Goal: Task Accomplishment & Management: Complete application form

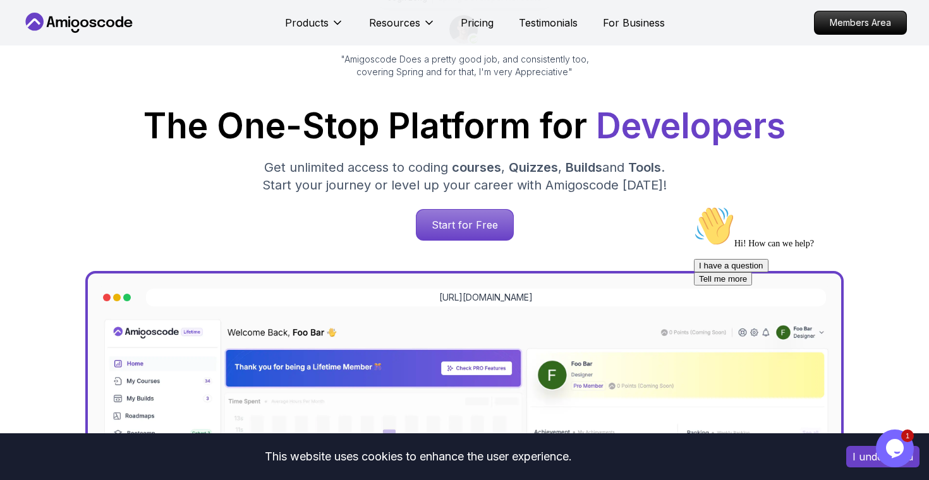
scroll to position [132, 0]
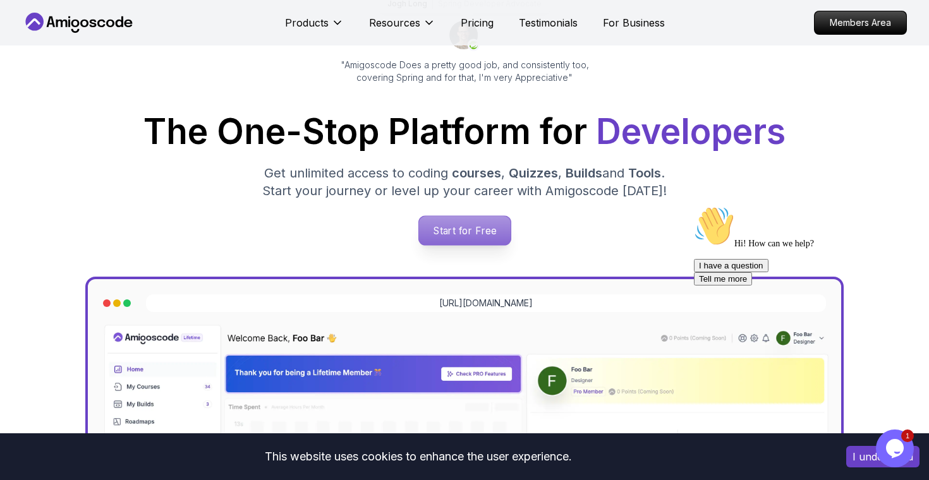
click at [473, 228] on p "Start for Free" at bounding box center [464, 230] width 92 height 29
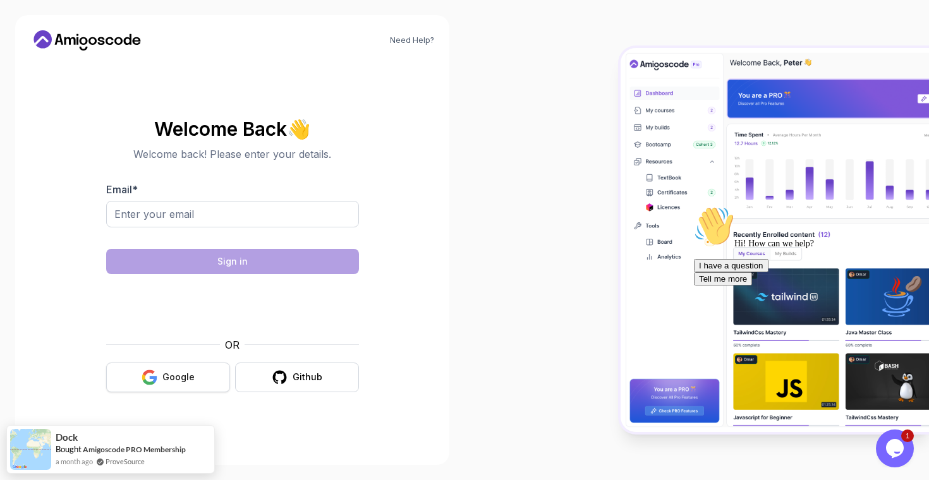
click at [162, 376] on button "Google" at bounding box center [168, 378] width 124 height 30
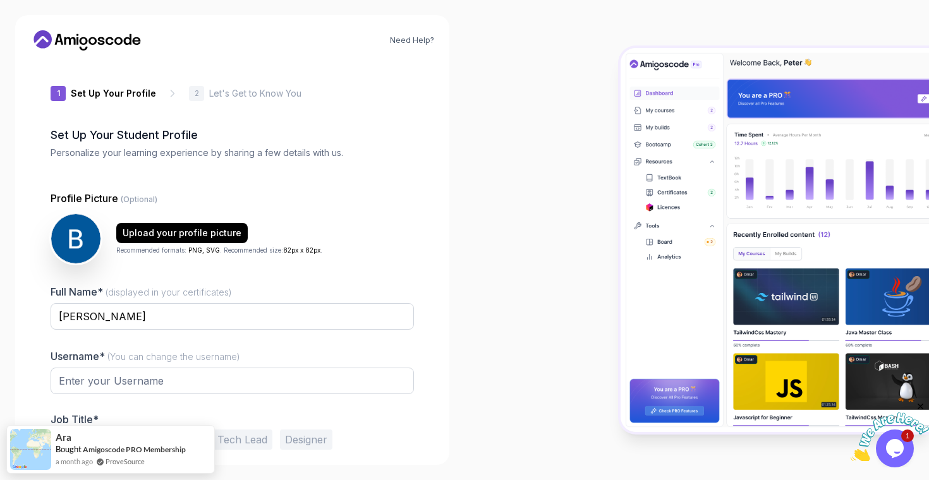
type input "livelyrabbit0b440"
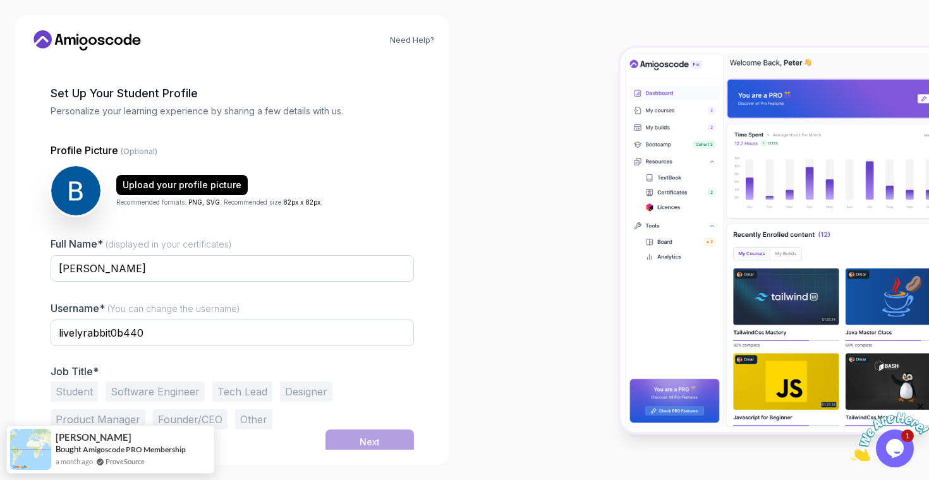
scroll to position [47, 0]
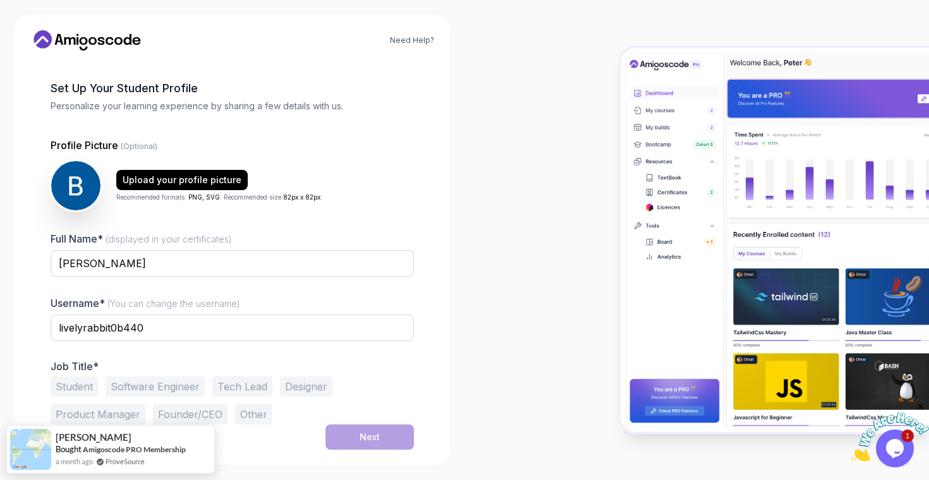
click at [167, 384] on button "Software Engineer" at bounding box center [154, 386] width 99 height 20
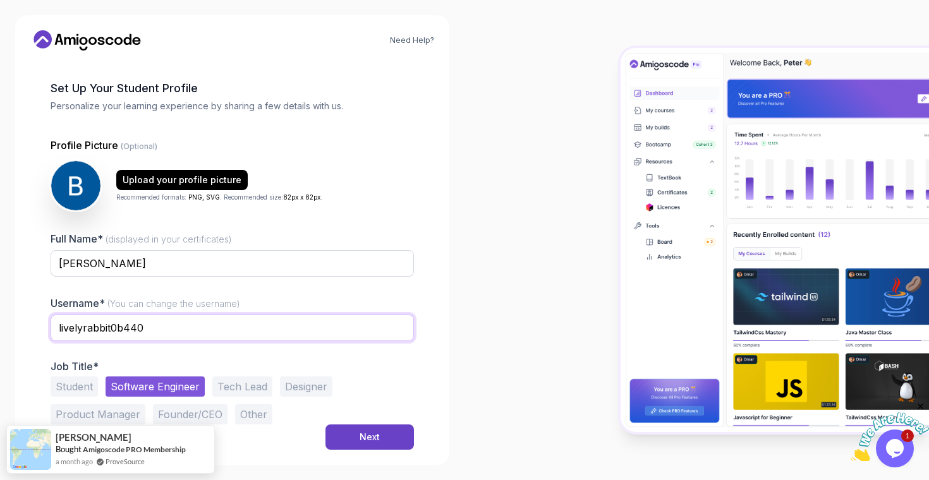
click at [162, 328] on input "livelyrabbit0b440" at bounding box center [232, 328] width 363 height 27
click at [188, 329] on input "livelyrabbit0b440" at bounding box center [232, 328] width 363 height 27
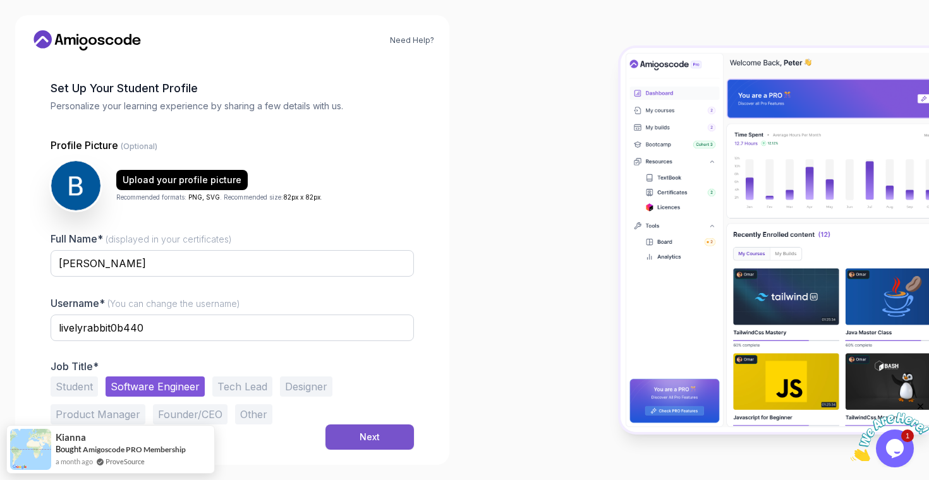
click at [363, 437] on div "Next" at bounding box center [369, 437] width 20 height 13
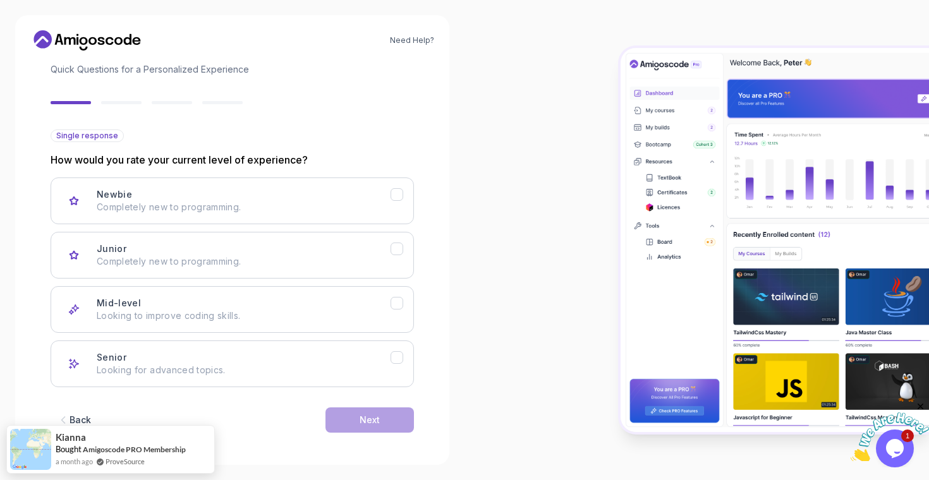
scroll to position [87, 0]
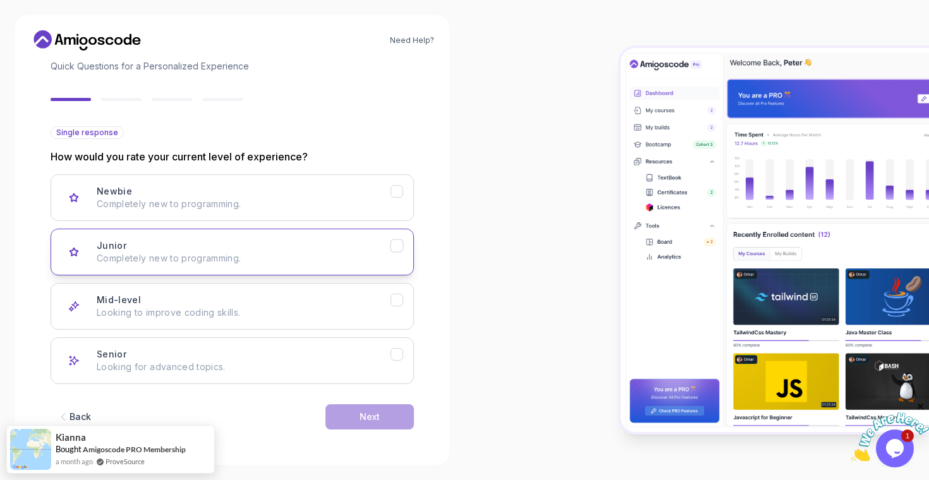
click at [315, 244] on div "Junior Completely new to programming." at bounding box center [244, 251] width 294 height 25
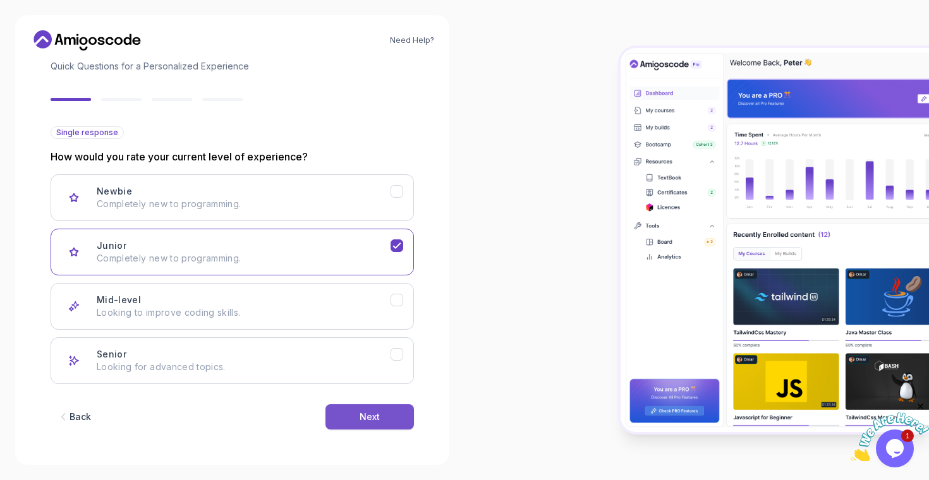
click at [378, 415] on div "Next" at bounding box center [369, 417] width 20 height 13
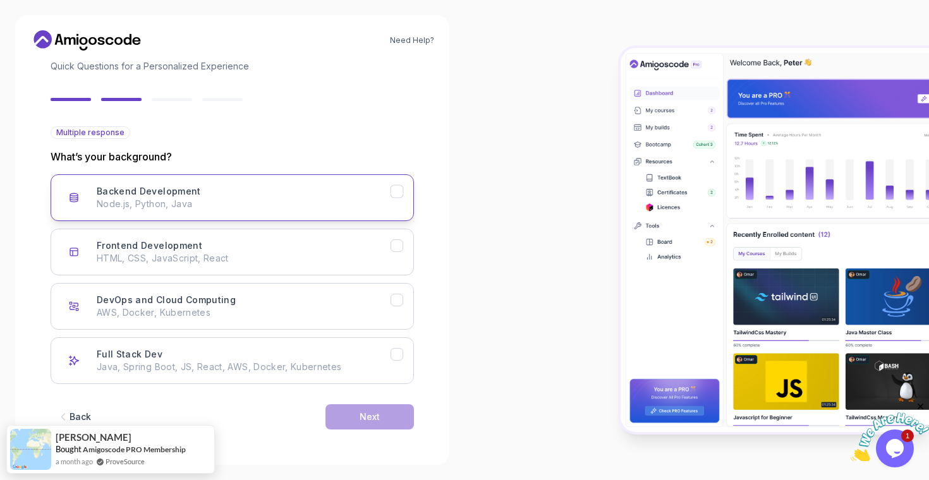
click at [403, 193] on div "Backend Development" at bounding box center [396, 191] width 13 height 13
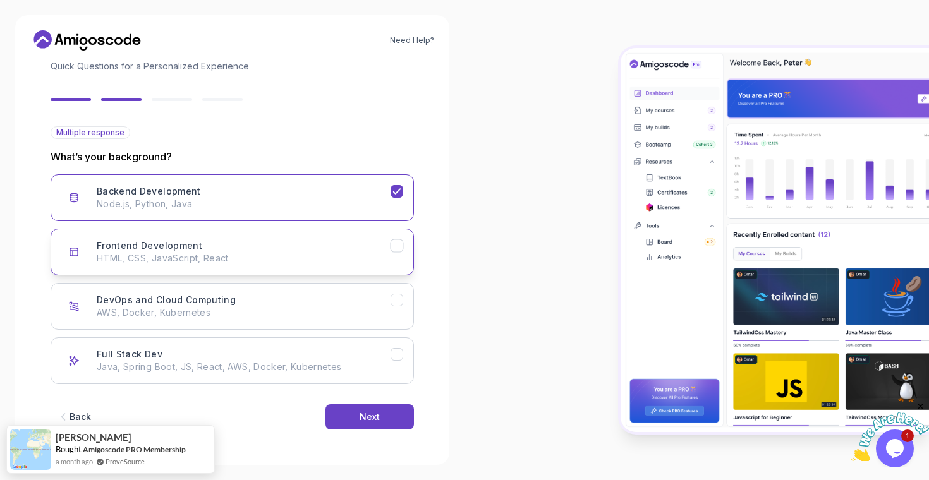
click at [395, 244] on icon "Frontend Development" at bounding box center [397, 246] width 12 height 12
click at [399, 301] on icon "DevOps and Cloud Computing" at bounding box center [397, 300] width 12 height 12
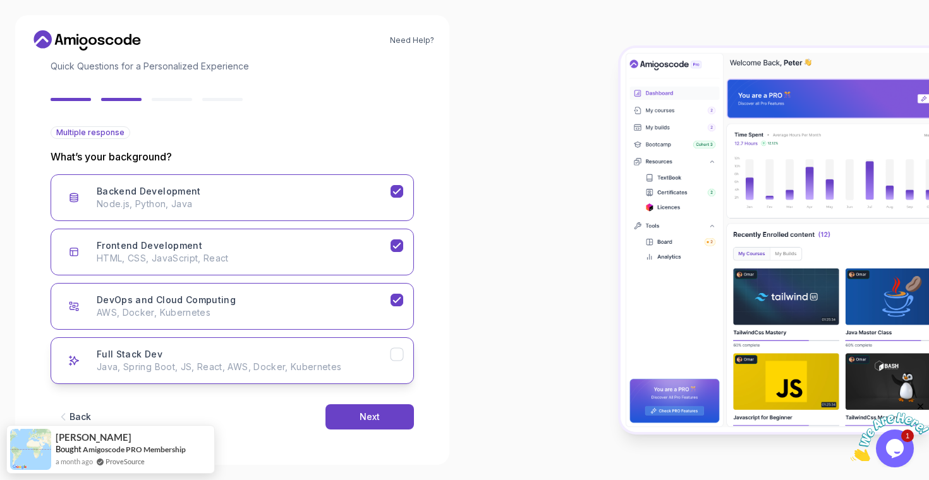
click at [398, 351] on icon "Full Stack Dev" at bounding box center [397, 355] width 12 height 12
click at [364, 413] on div "Next" at bounding box center [369, 417] width 20 height 13
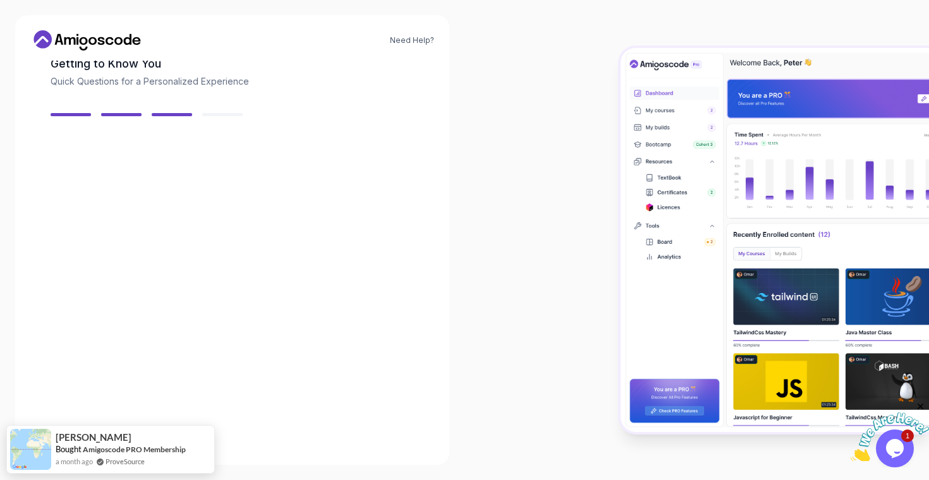
scroll to position [71, 0]
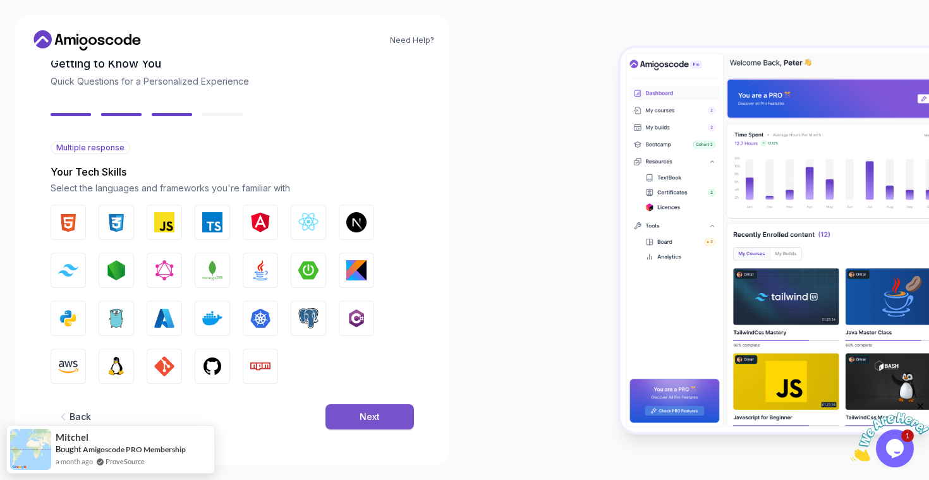
click at [358, 419] on button "Next" at bounding box center [369, 416] width 88 height 25
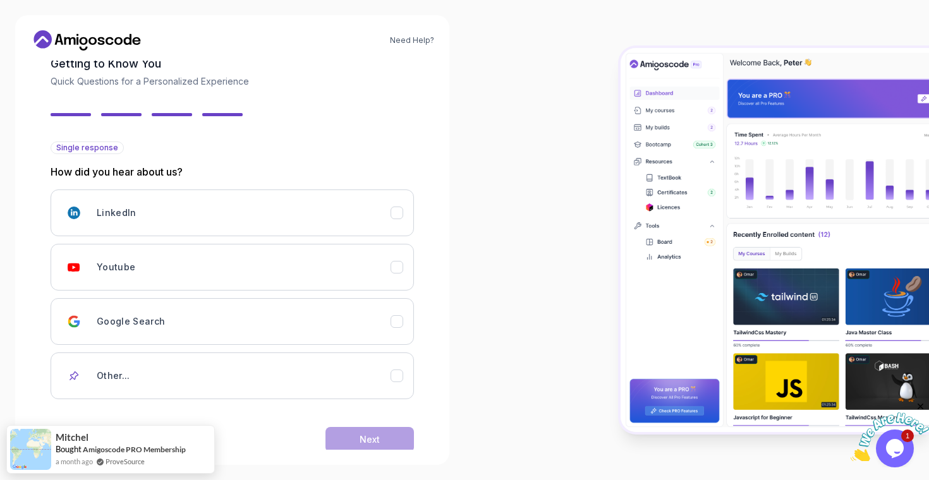
scroll to position [94, 0]
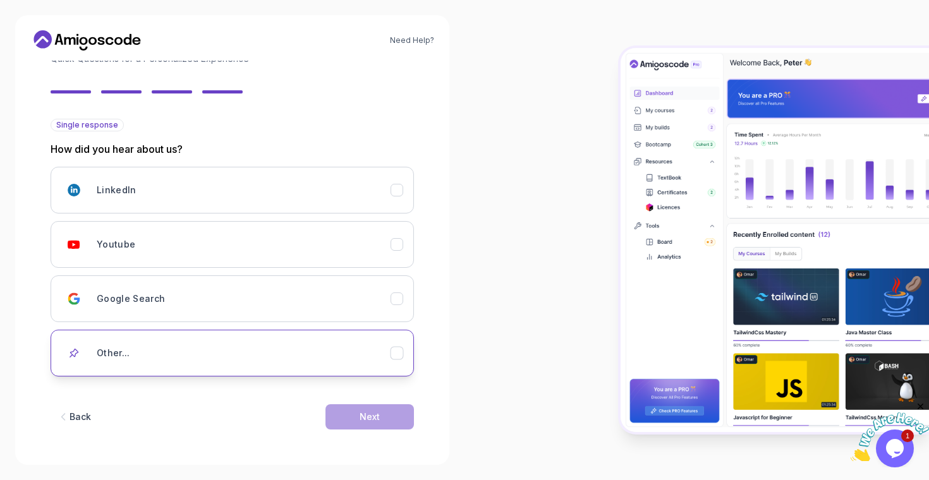
click at [208, 352] on div "Other..." at bounding box center [244, 352] width 294 height 25
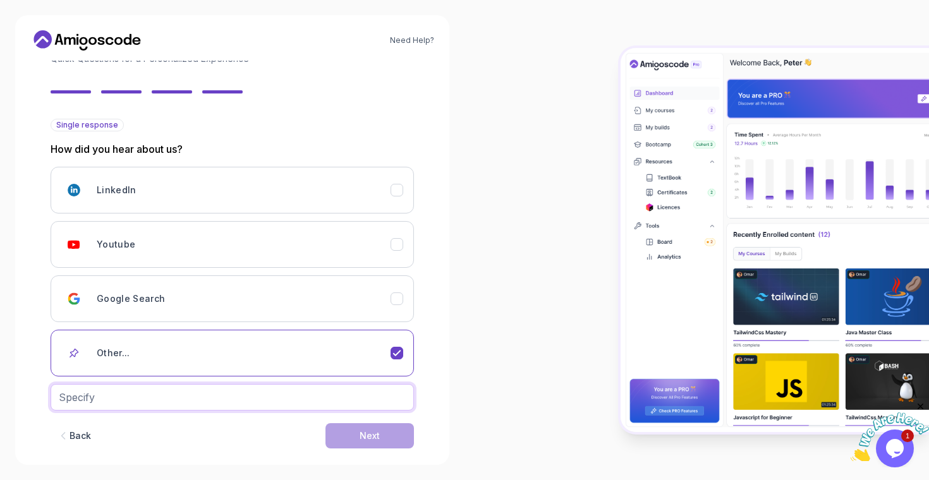
click at [210, 395] on input "text" at bounding box center [232, 397] width 363 height 27
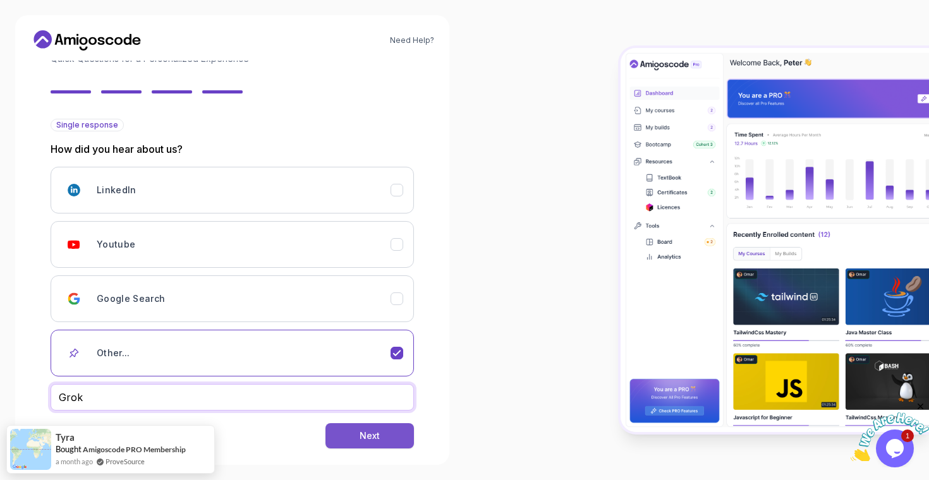
type input "Grok"
click at [393, 443] on button "Next" at bounding box center [369, 435] width 88 height 25
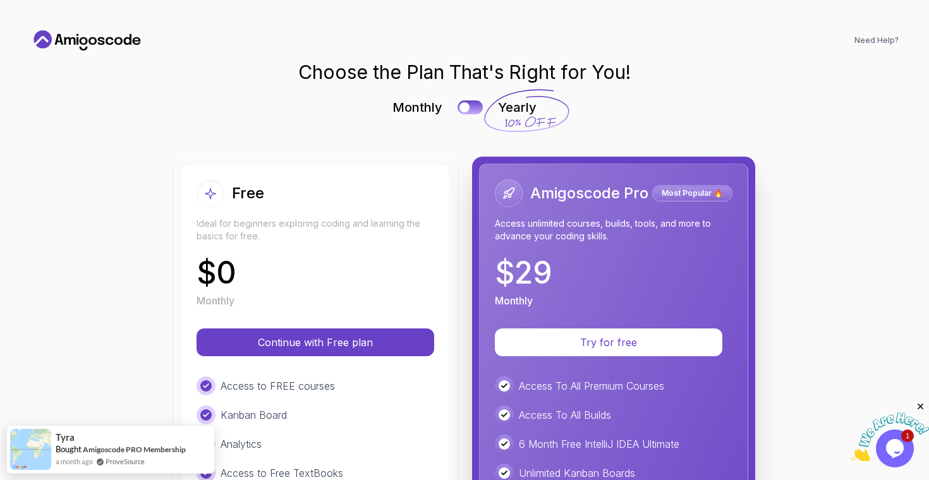
scroll to position [0, 0]
click at [918, 406] on icon "Close" at bounding box center [920, 406] width 11 height 11
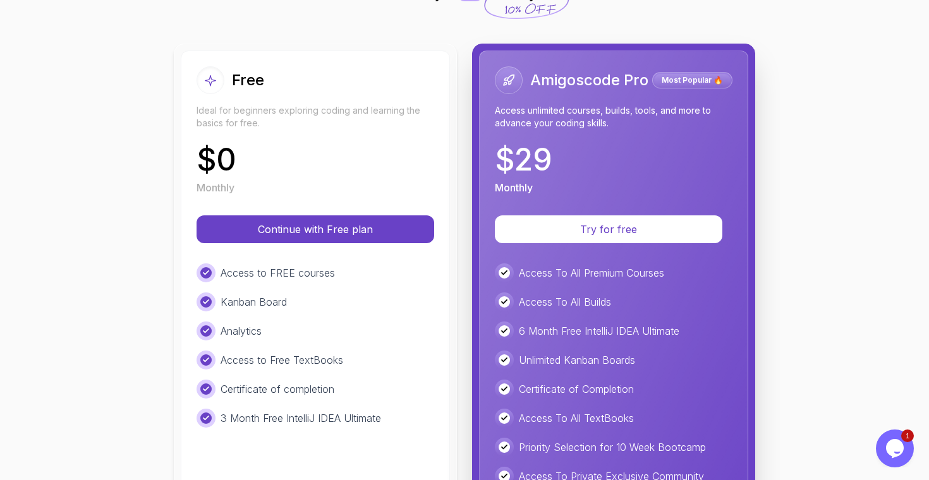
scroll to position [118, 0]
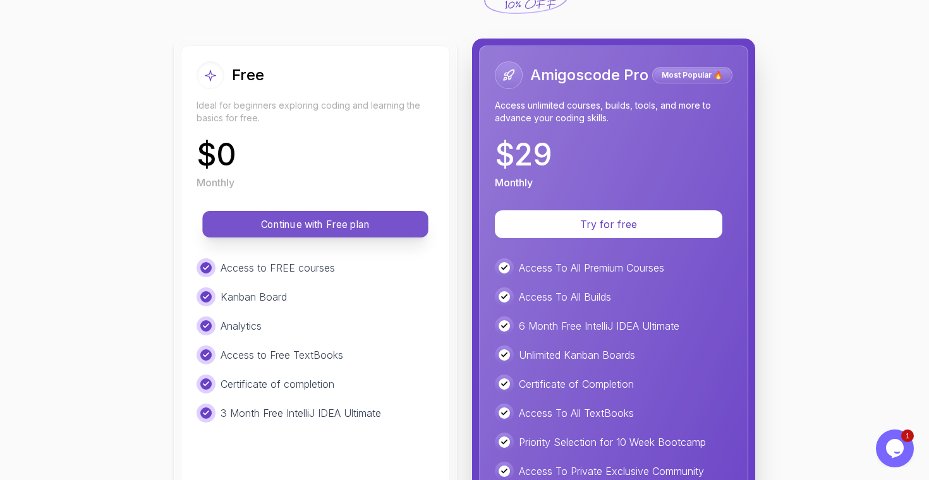
click at [319, 223] on p "Continue with Free plan" at bounding box center [315, 224] width 197 height 15
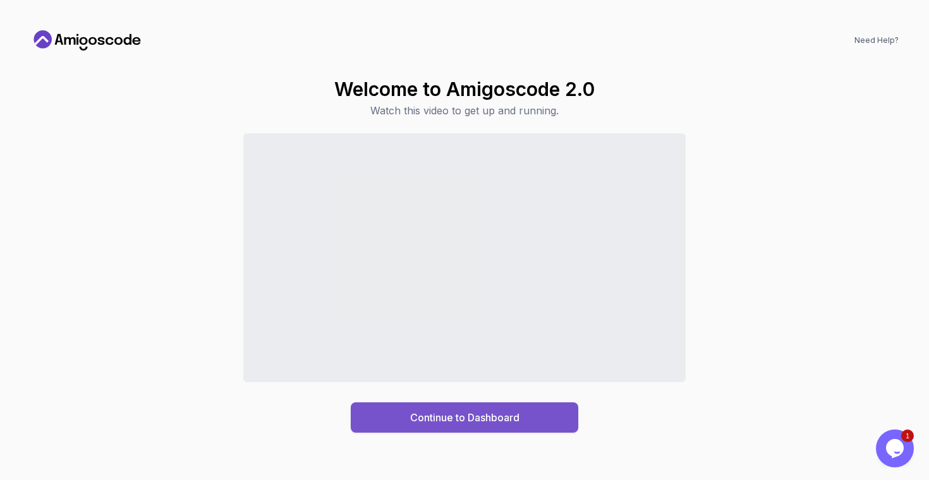
click at [469, 417] on div "Continue to Dashboard" at bounding box center [464, 417] width 109 height 15
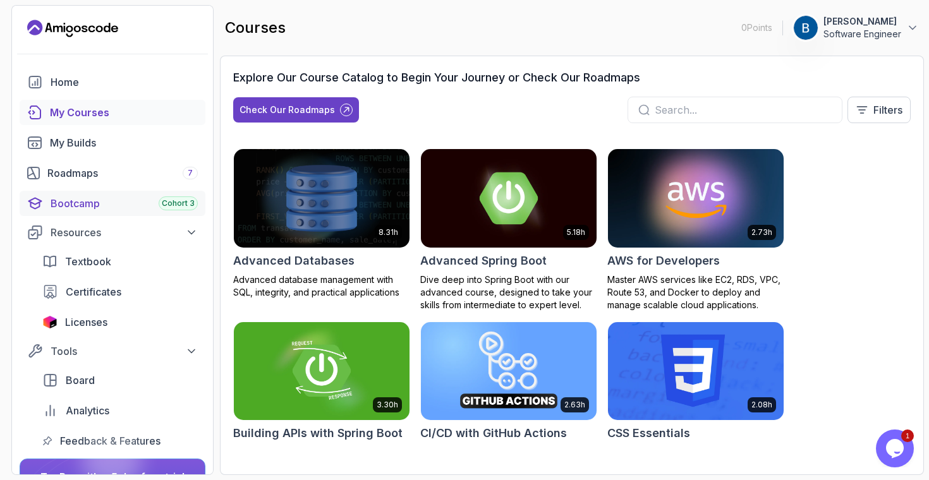
click at [90, 210] on div "Bootcamp Cohort 3" at bounding box center [124, 203] width 147 height 15
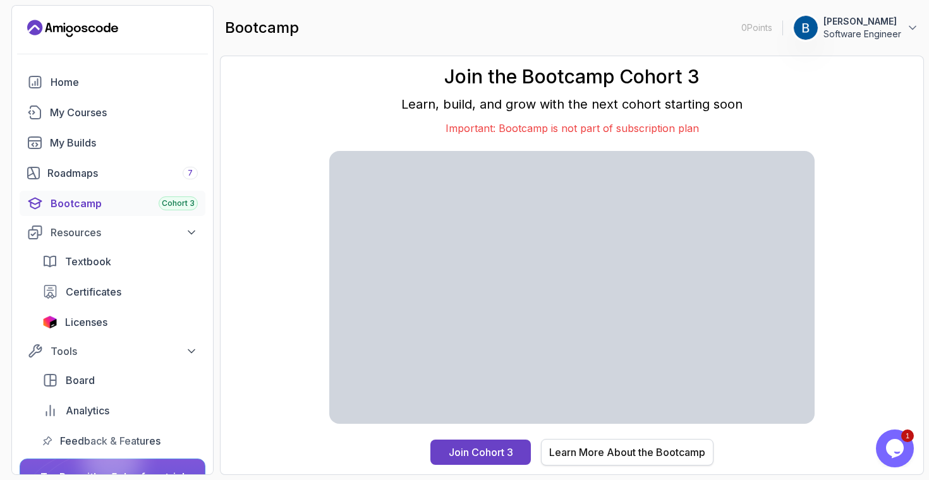
click at [611, 457] on div "Learn More About the Bootcamp" at bounding box center [627, 452] width 156 height 15
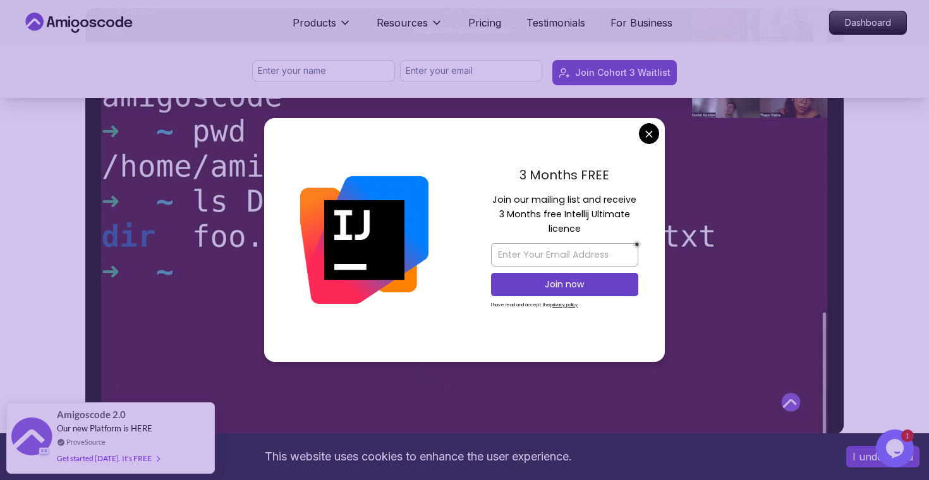
scroll to position [667, 0]
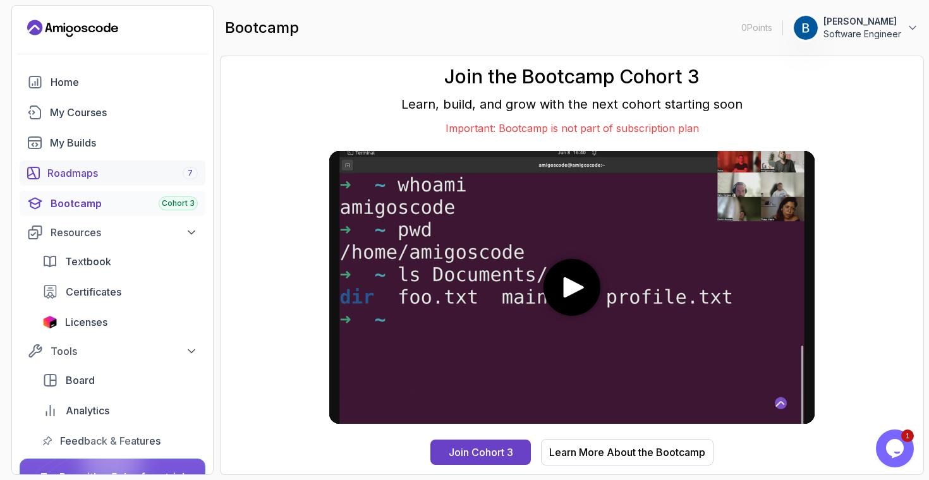
click at [68, 176] on div "Roadmaps 7" at bounding box center [122, 173] width 150 height 15
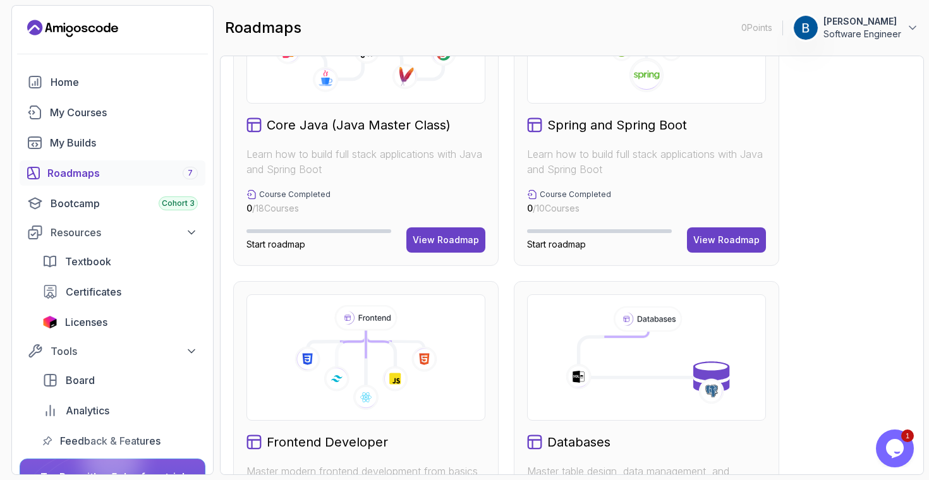
scroll to position [331, 0]
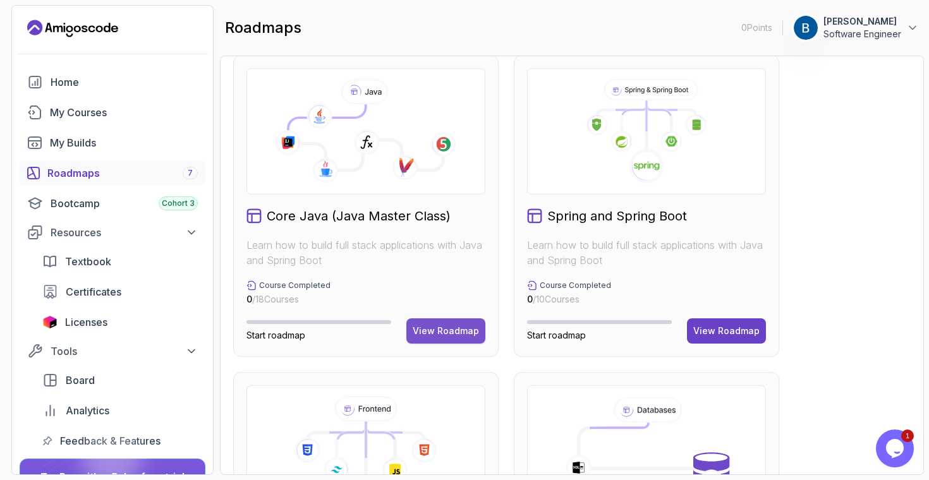
click at [444, 337] on button "View Roadmap" at bounding box center [445, 330] width 79 height 25
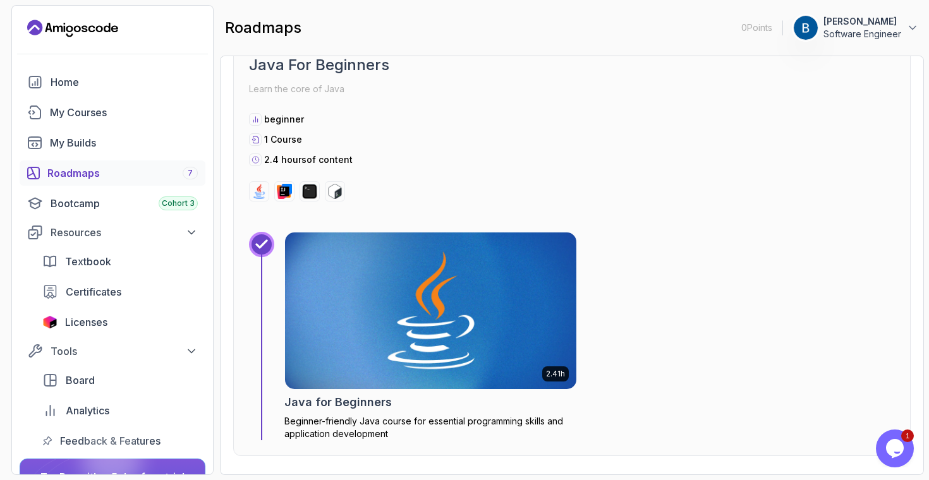
scroll to position [442, 0]
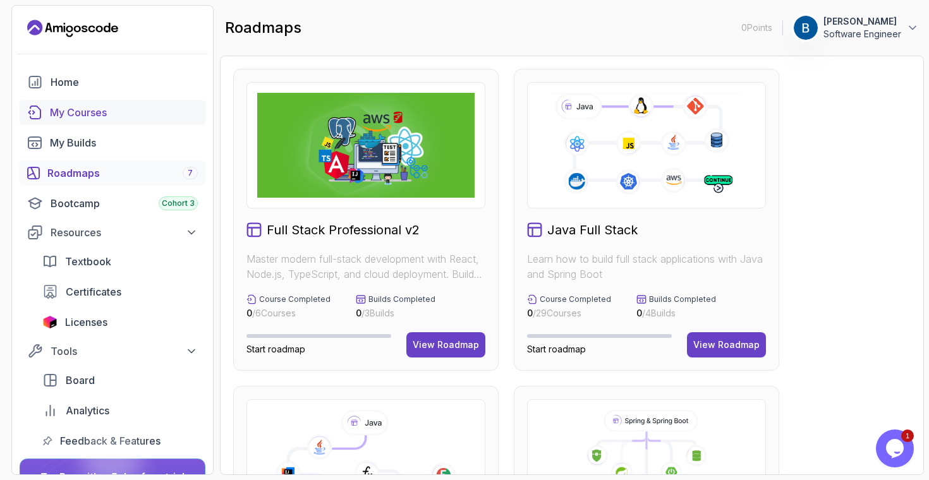
click at [86, 114] on div "My Courses" at bounding box center [124, 112] width 148 height 15
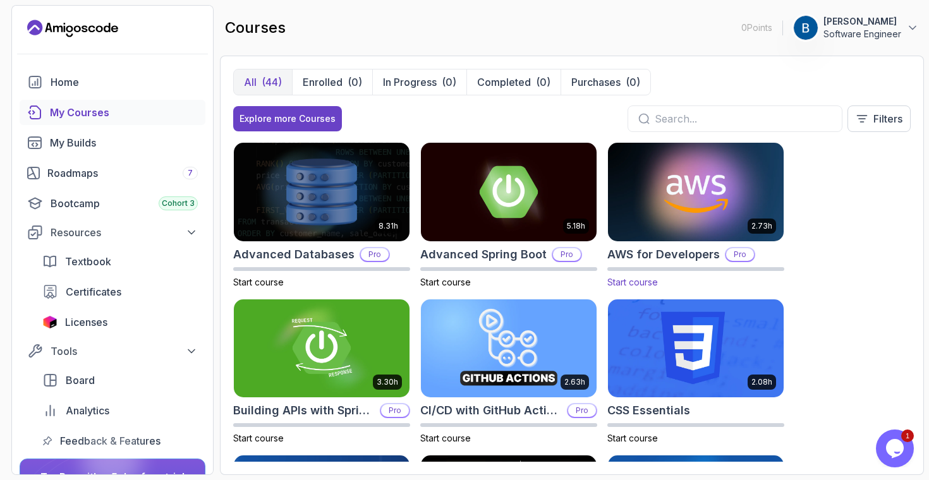
click at [658, 179] on img at bounding box center [695, 191] width 184 height 103
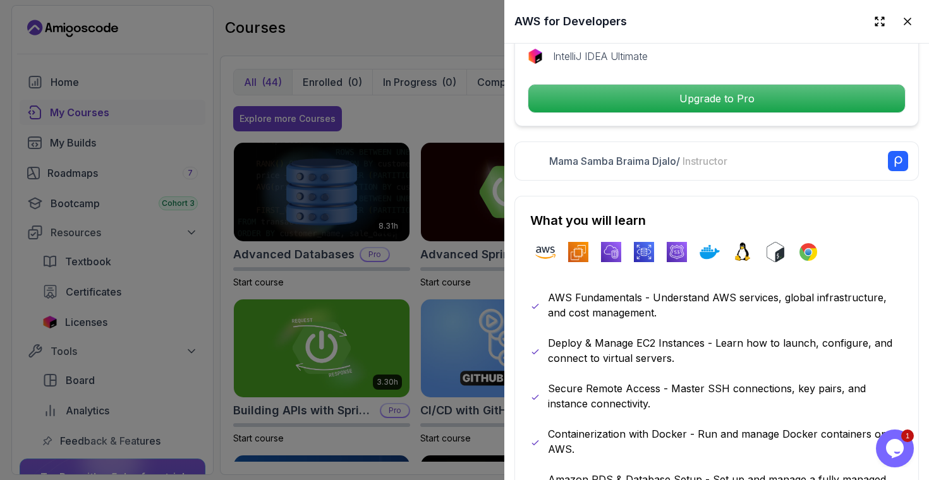
scroll to position [521, 0]
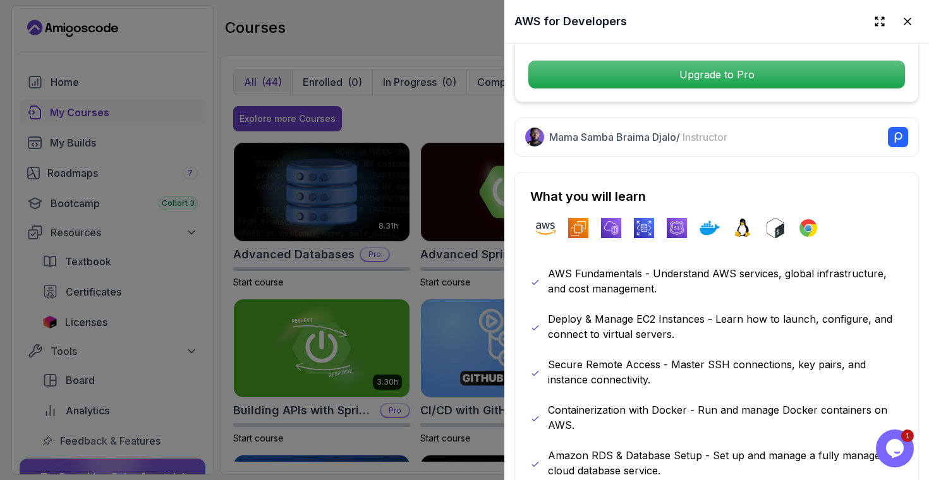
click at [426, 116] on div at bounding box center [464, 240] width 929 height 480
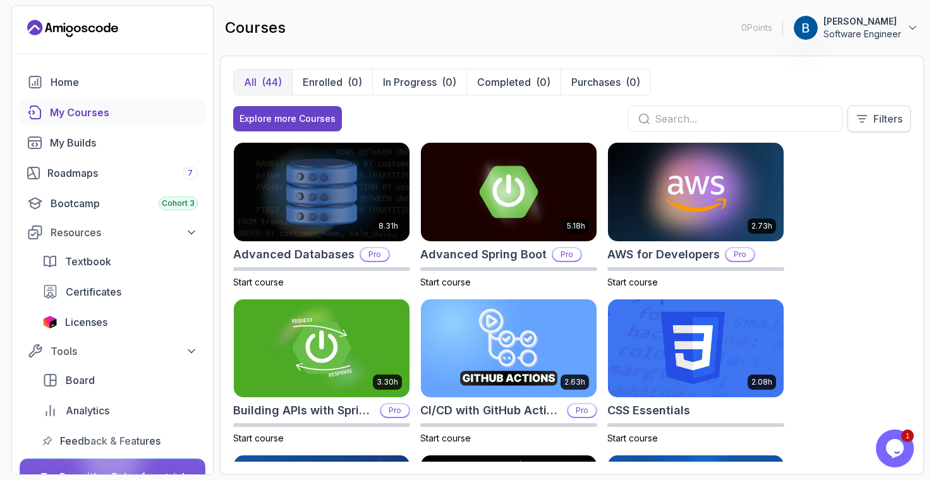
click at [867, 114] on button "Filters" at bounding box center [878, 118] width 63 height 27
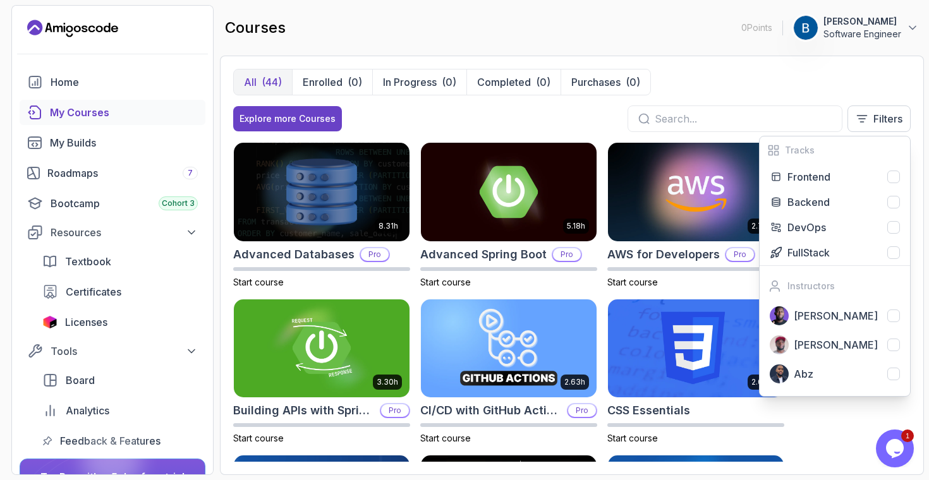
click at [824, 438] on div "8.31h Advanced Databases Pro Start course 5.18h Advanced Spring Boot Pro Start …" at bounding box center [571, 302] width 677 height 320
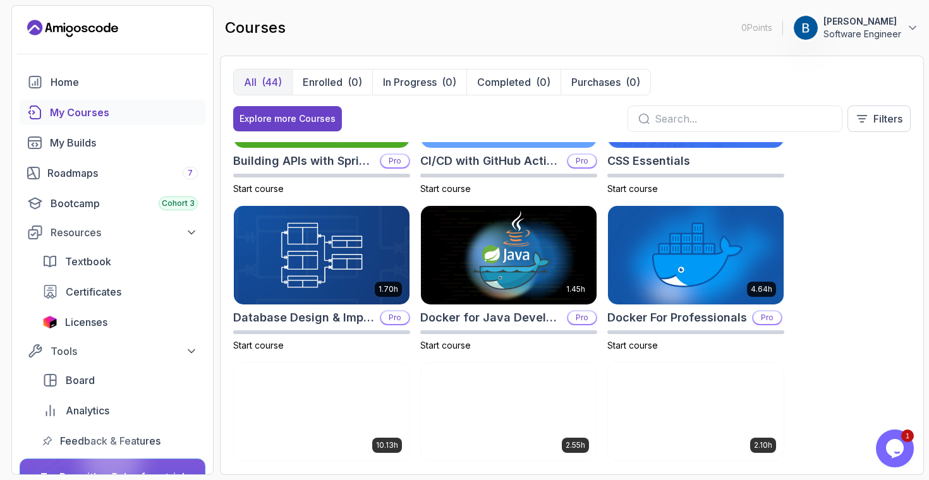
scroll to position [0, 0]
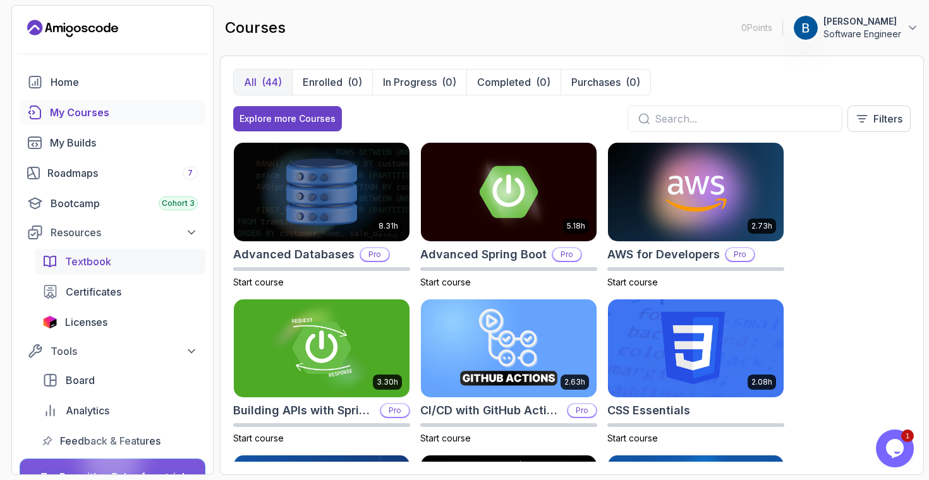
click at [75, 258] on span "Textbook" at bounding box center [88, 261] width 46 height 15
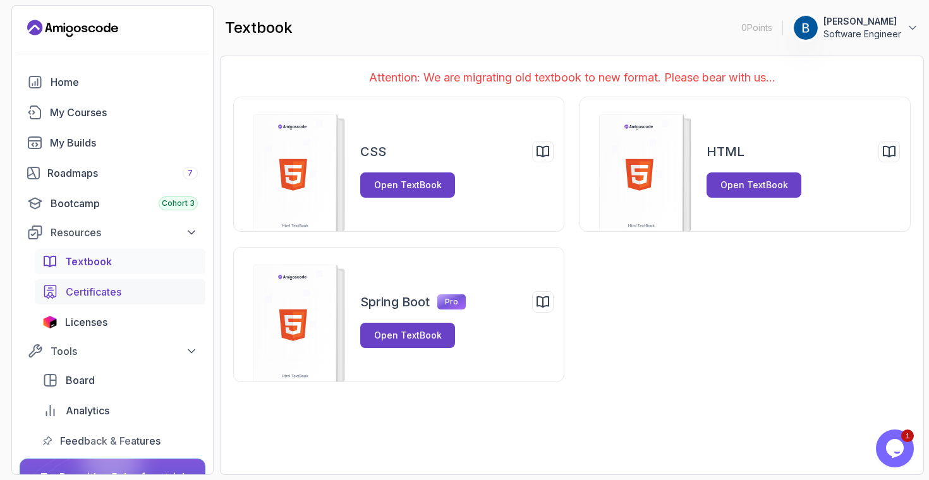
click at [93, 298] on span "Certificates" at bounding box center [94, 291] width 56 height 15
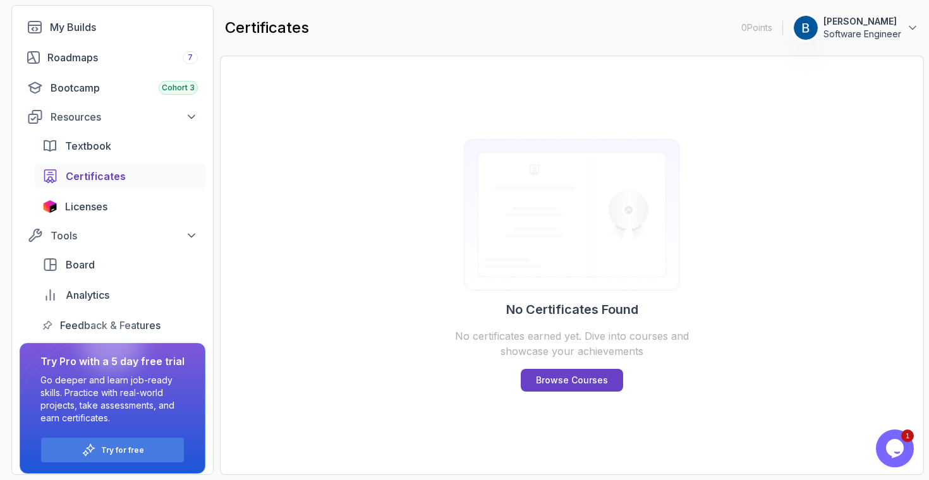
scroll to position [123, 0]
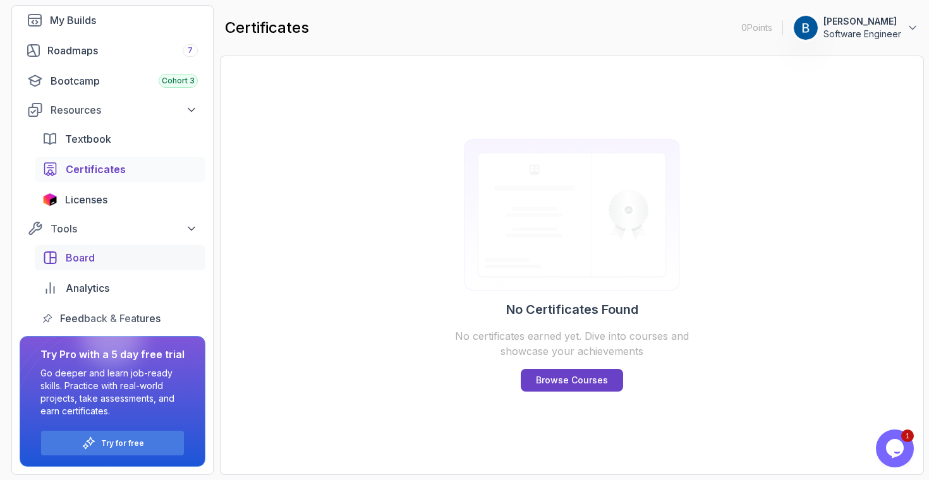
click at [101, 259] on div "Board" at bounding box center [132, 257] width 132 height 15
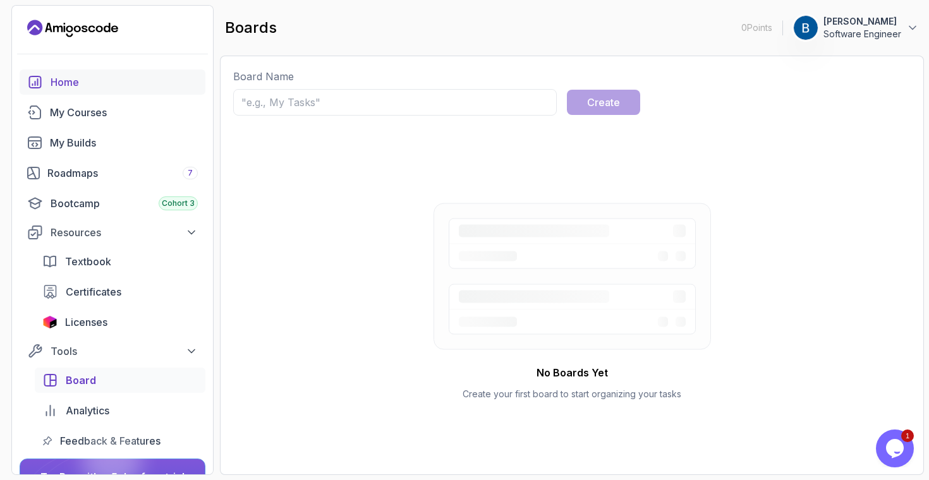
click at [107, 85] on div "Home" at bounding box center [124, 82] width 147 height 15
